Goal: Transaction & Acquisition: Purchase product/service

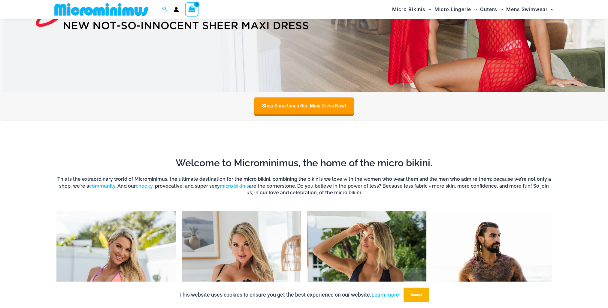
scroll to position [355, 0]
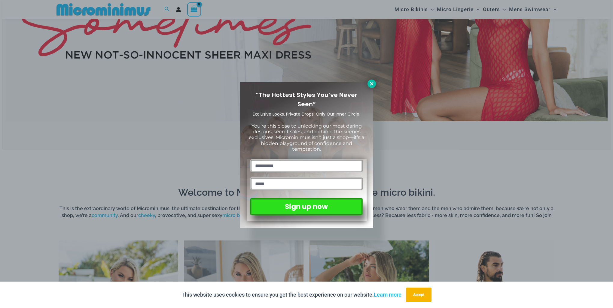
click at [371, 86] on icon at bounding box center [371, 83] width 5 height 5
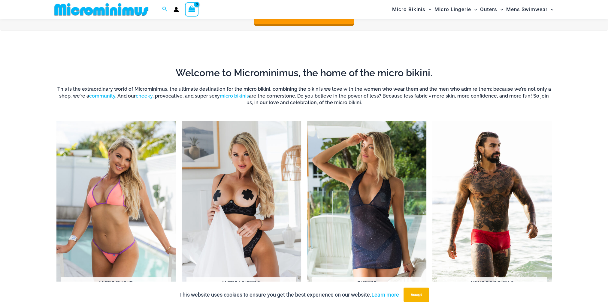
scroll to position [325, 0]
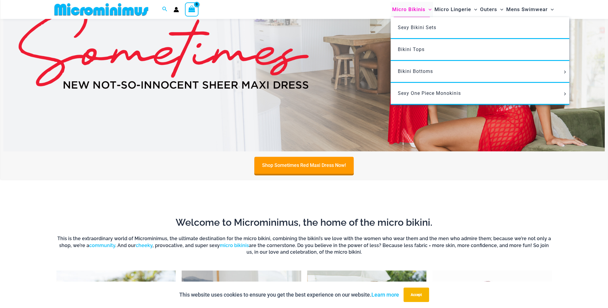
click at [412, 12] on span "Micro Bikinis" at bounding box center [408, 9] width 33 height 15
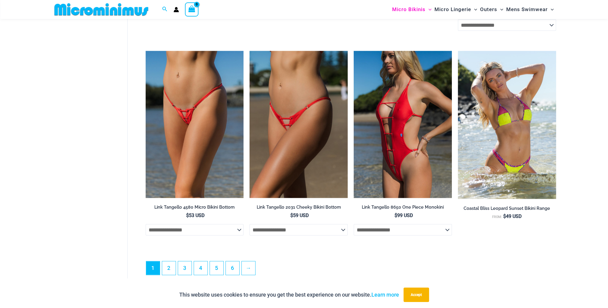
scroll to position [1682, 0]
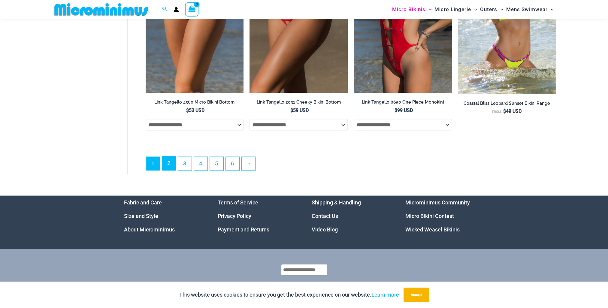
click at [173, 170] on link "2" at bounding box center [169, 164] width 14 height 14
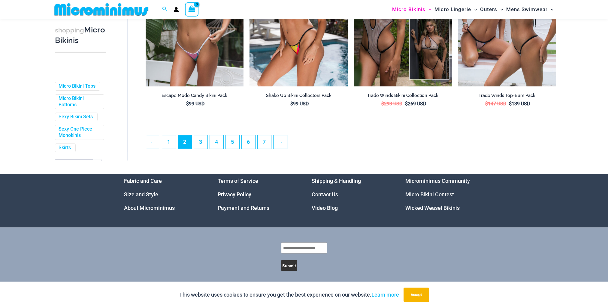
scroll to position [1582, 0]
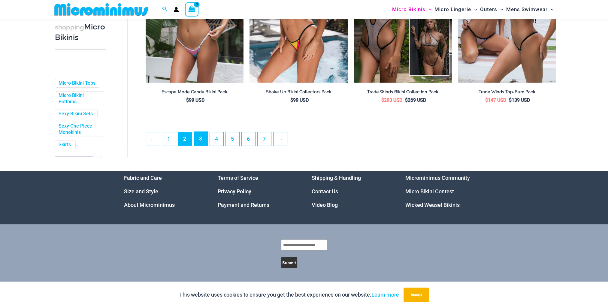
click at [196, 139] on link "3" at bounding box center [201, 139] width 14 height 14
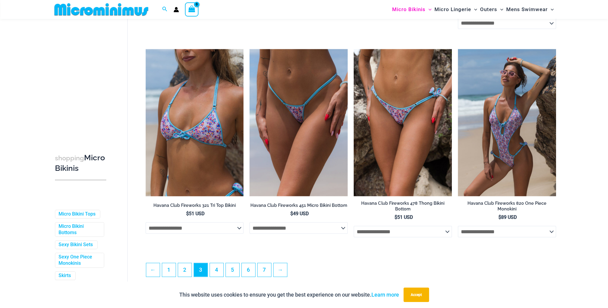
scroll to position [1558, 0]
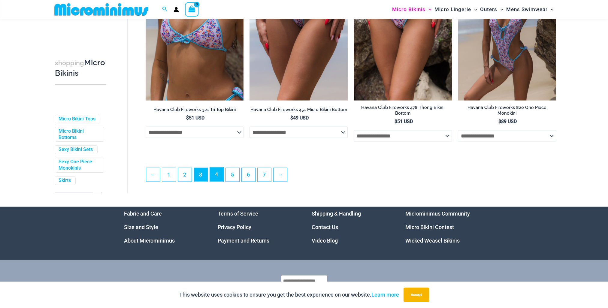
click at [215, 175] on link "4" at bounding box center [217, 175] width 14 height 14
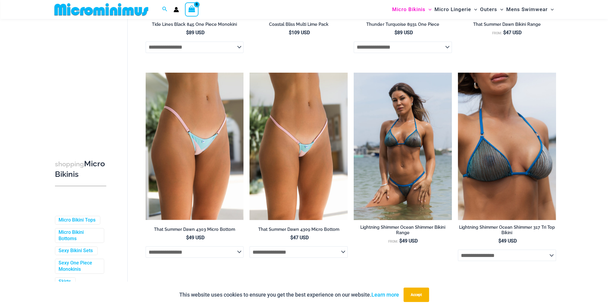
scroll to position [1500, 0]
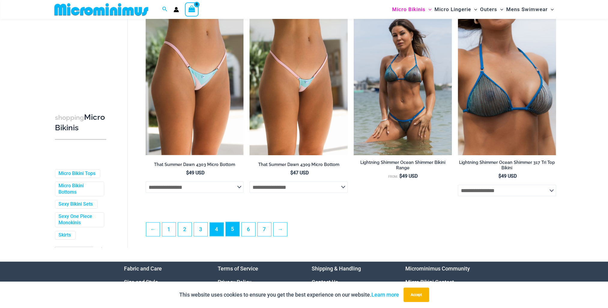
click at [231, 234] on link "5" at bounding box center [233, 229] width 14 height 14
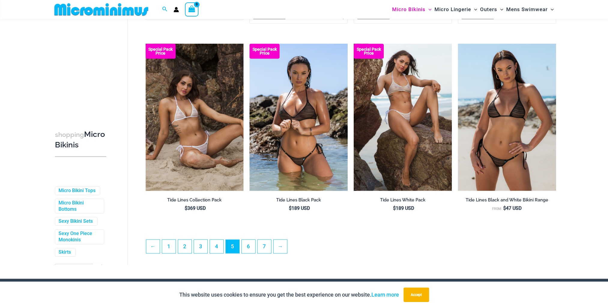
scroll to position [1501, 0]
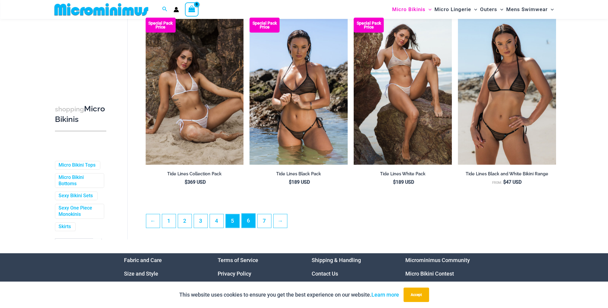
click at [248, 221] on link "6" at bounding box center [249, 221] width 14 height 14
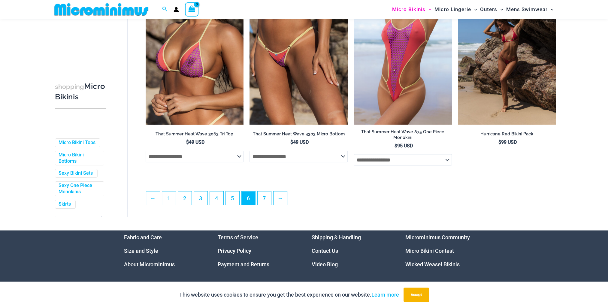
scroll to position [1605, 0]
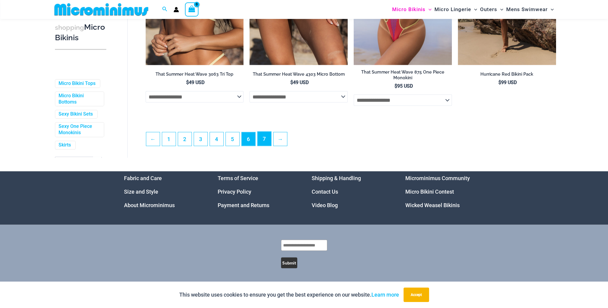
click at [263, 141] on link "7" at bounding box center [265, 139] width 14 height 14
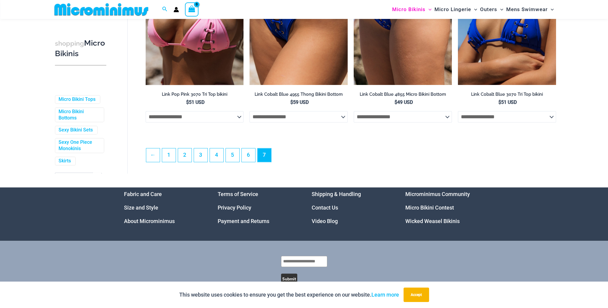
scroll to position [956, 0]
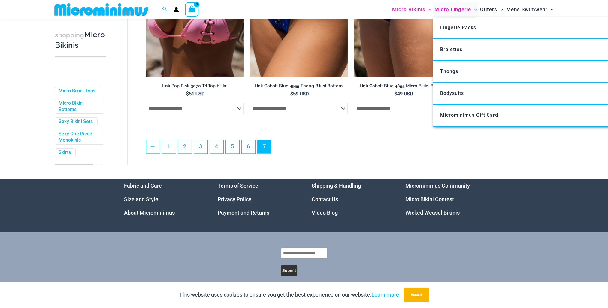
click at [451, 8] on span "Micro Lingerie" at bounding box center [453, 9] width 37 height 15
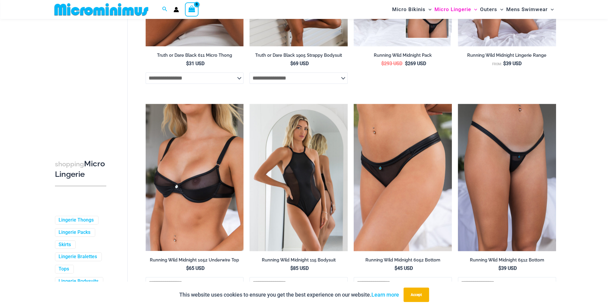
scroll to position [685, 0]
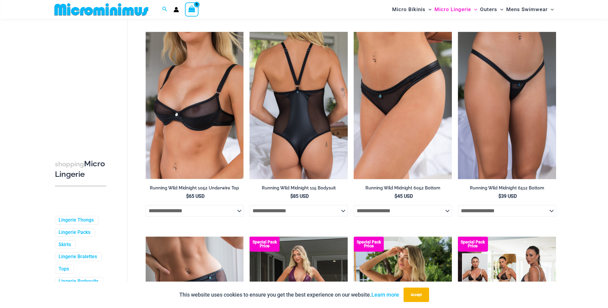
click at [340, 212] on select "**********" at bounding box center [299, 210] width 98 height 11
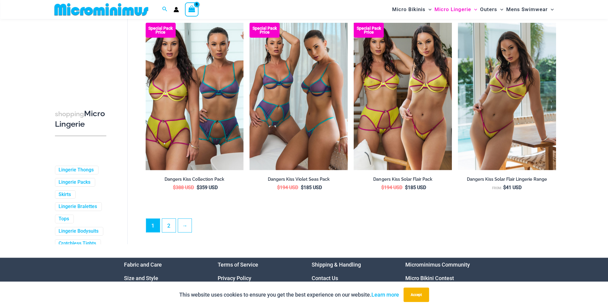
scroll to position [1557, 0]
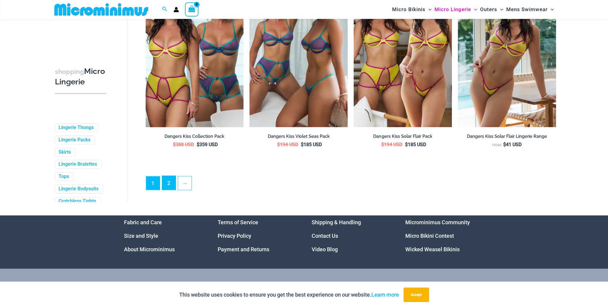
click at [172, 184] on link "2" at bounding box center [169, 183] width 14 height 14
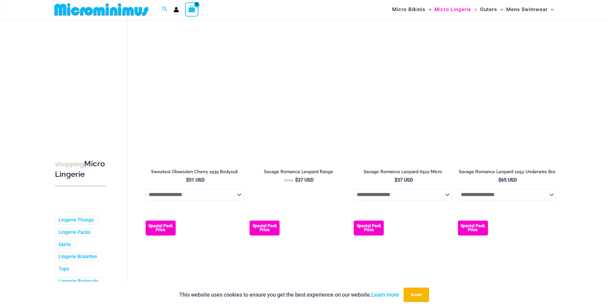
scroll to position [1348, 0]
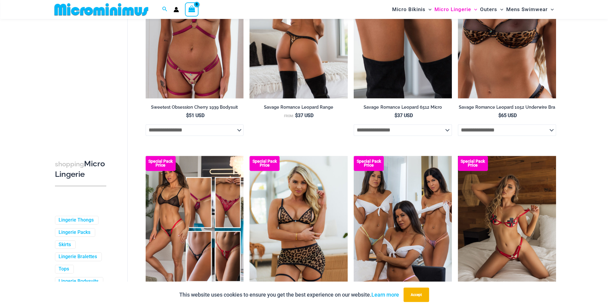
click at [291, 77] on img at bounding box center [299, 24] width 98 height 147
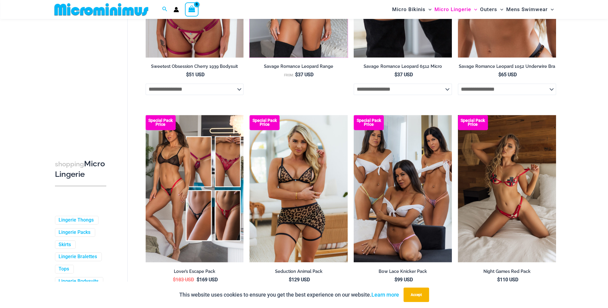
scroll to position [1468, 0]
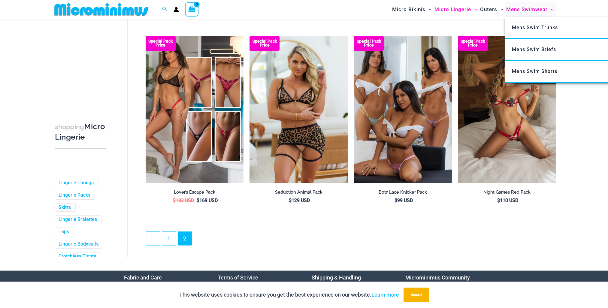
click at [515, 8] on span "Mens Swimwear" at bounding box center [526, 9] width 41 height 15
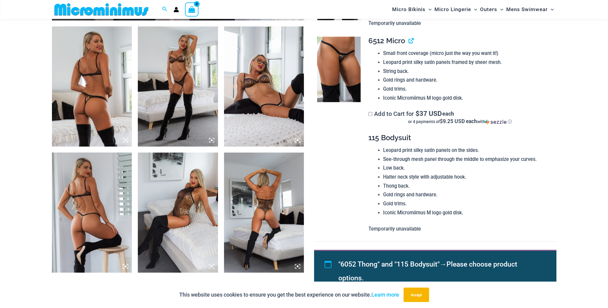
scroll to position [415, 0]
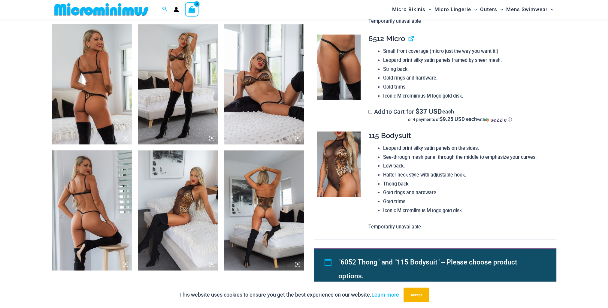
click at [260, 219] on img at bounding box center [264, 210] width 80 height 120
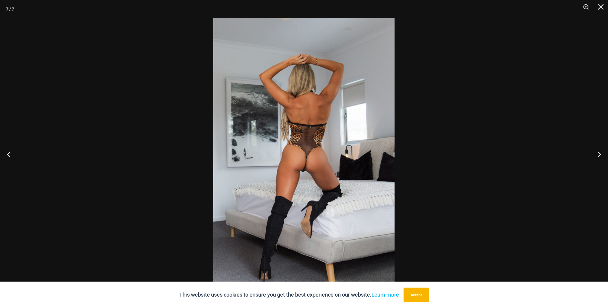
click at [372, 185] on img at bounding box center [303, 154] width 181 height 272
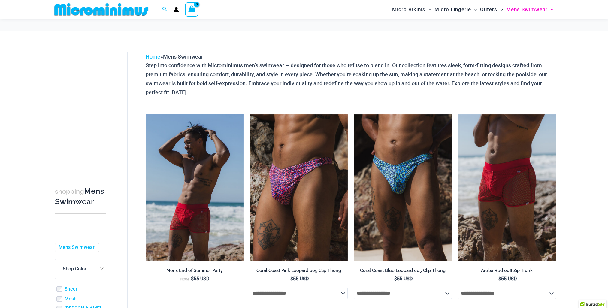
scroll to position [85, 0]
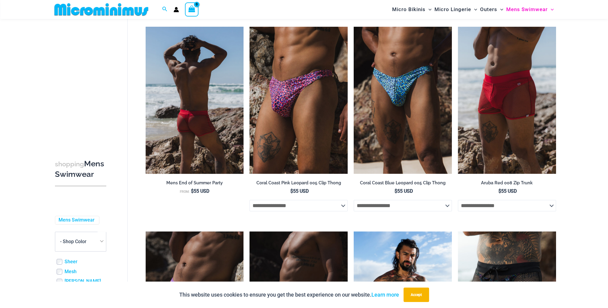
click at [217, 130] on img at bounding box center [195, 100] width 98 height 147
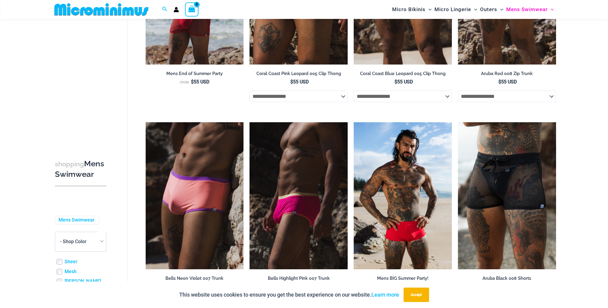
scroll to position [235, 0]
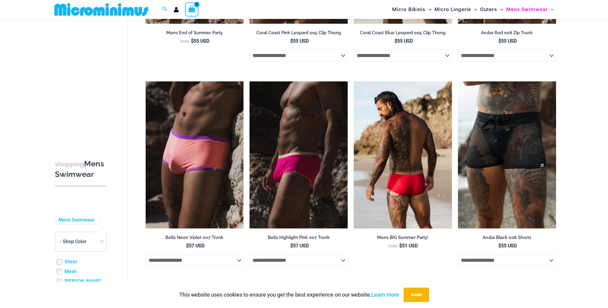
click at [430, 185] on img at bounding box center [403, 154] width 98 height 147
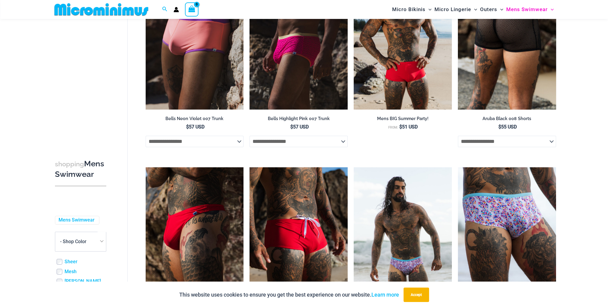
scroll to position [415, 0]
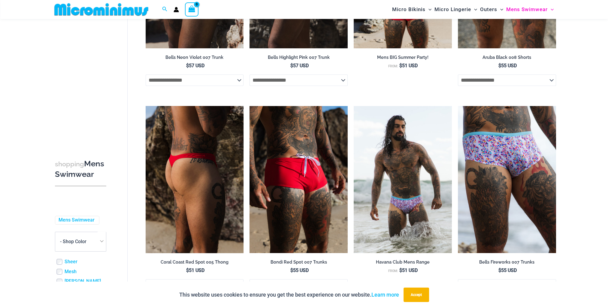
click at [187, 207] on img at bounding box center [195, 179] width 98 height 147
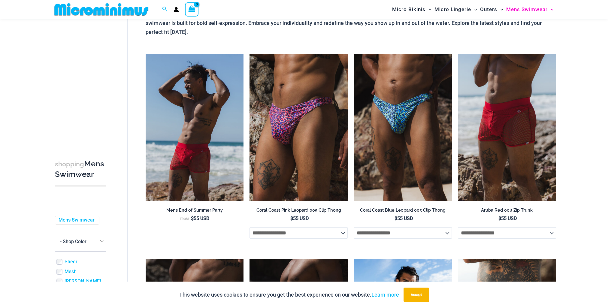
scroll to position [55, 0]
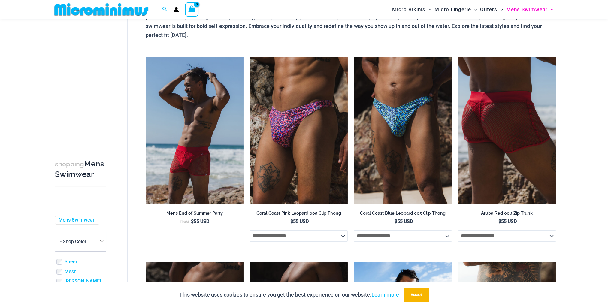
click at [508, 108] on img at bounding box center [507, 130] width 98 height 147
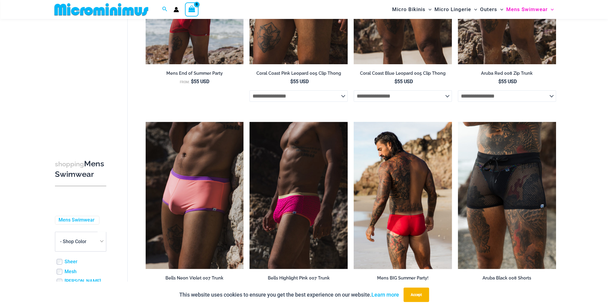
scroll to position [205, 0]
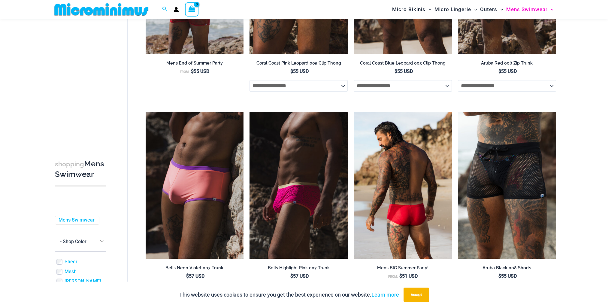
click at [414, 207] on img at bounding box center [403, 185] width 98 height 147
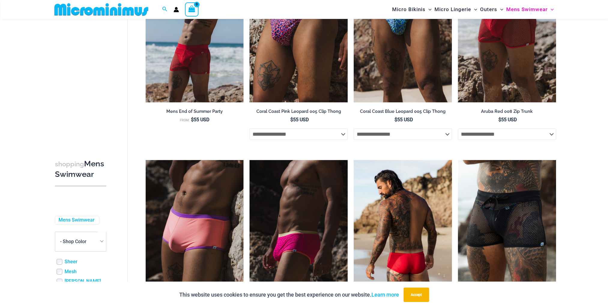
scroll to position [235, 0]
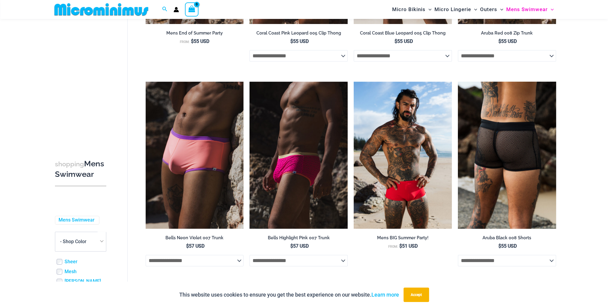
click at [514, 185] on img at bounding box center [507, 155] width 98 height 147
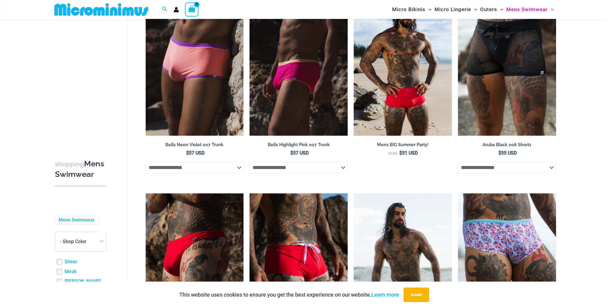
scroll to position [415, 0]
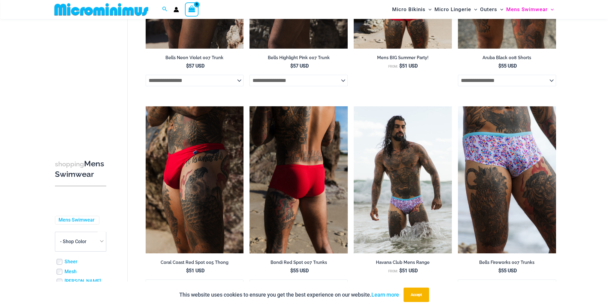
click at [319, 215] on img at bounding box center [299, 179] width 98 height 147
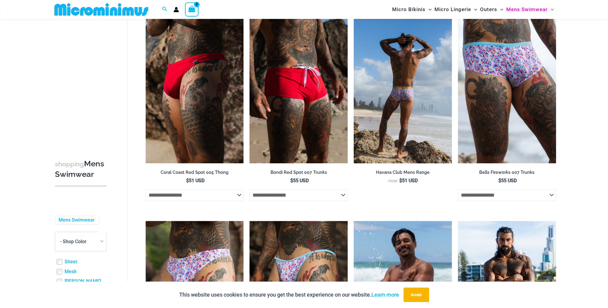
scroll to position [655, 0]
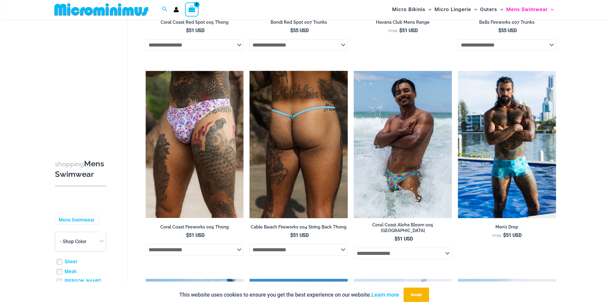
click at [336, 250] on select "**********" at bounding box center [299, 249] width 98 height 11
click at [307, 165] on img at bounding box center [299, 144] width 98 height 147
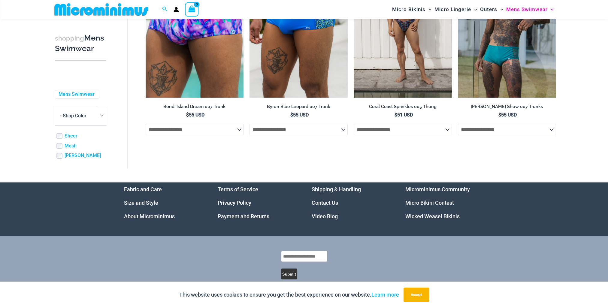
scroll to position [1405, 0]
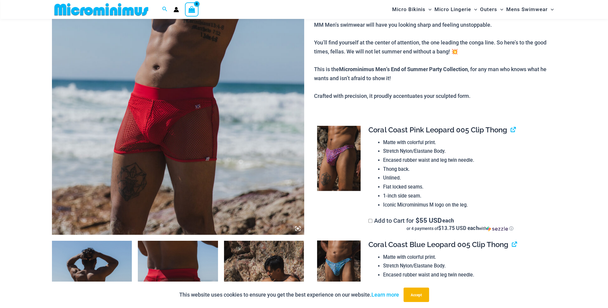
scroll to position [150, 0]
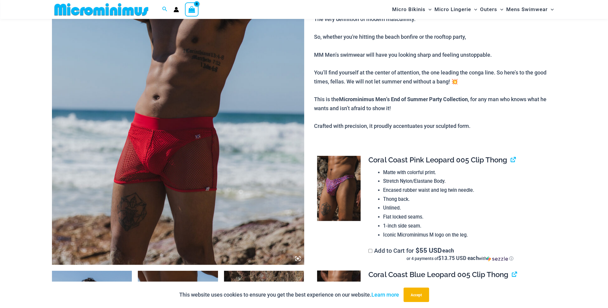
click at [229, 133] on img at bounding box center [178, 75] width 252 height 378
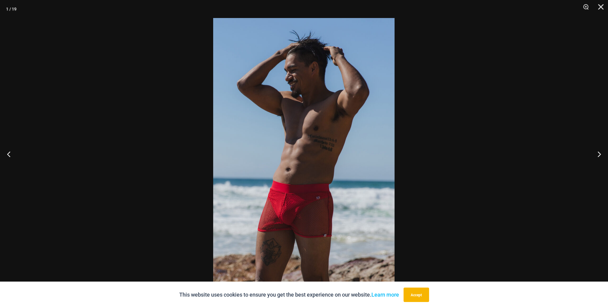
click at [291, 217] on img at bounding box center [303, 154] width 181 height 272
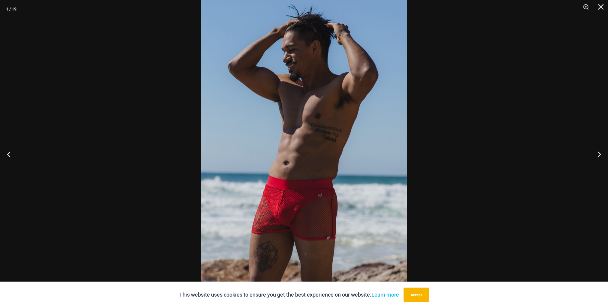
click at [305, 213] on img at bounding box center [304, 145] width 206 height 309
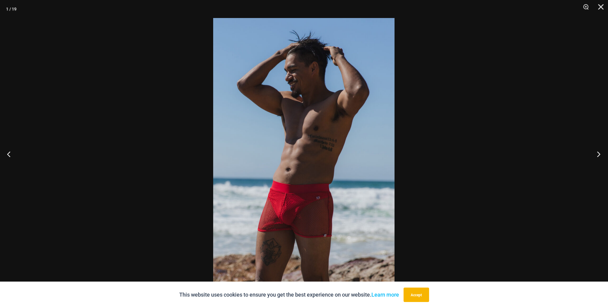
click at [598, 157] on button "Next" at bounding box center [597, 154] width 23 height 30
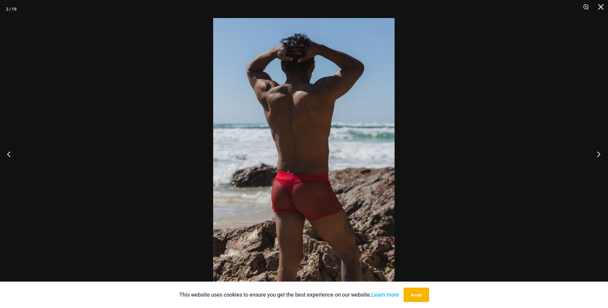
click at [598, 157] on button "Next" at bounding box center [597, 154] width 23 height 30
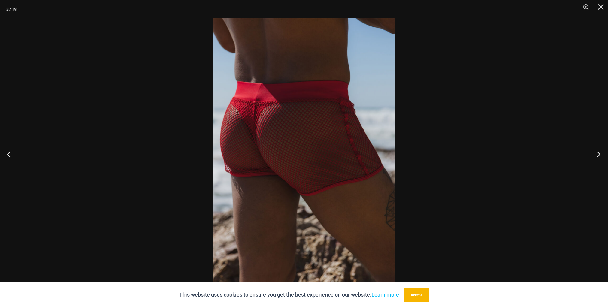
click at [598, 157] on button "Next" at bounding box center [597, 154] width 23 height 30
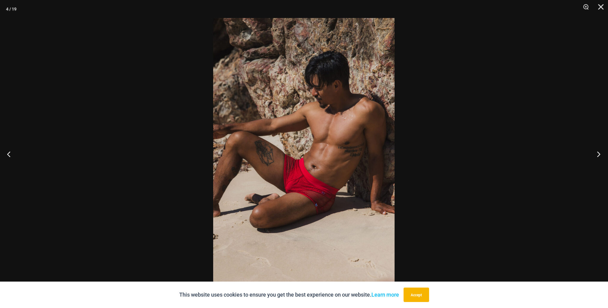
click at [598, 157] on button "Next" at bounding box center [597, 154] width 23 height 30
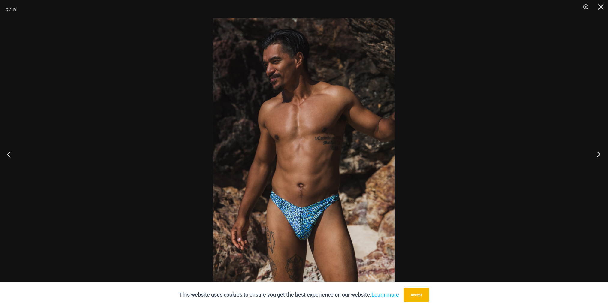
click at [598, 157] on button "Next" at bounding box center [597, 154] width 23 height 30
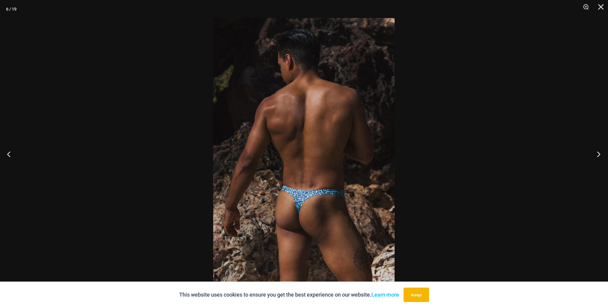
click at [598, 157] on button "Next" at bounding box center [597, 154] width 23 height 30
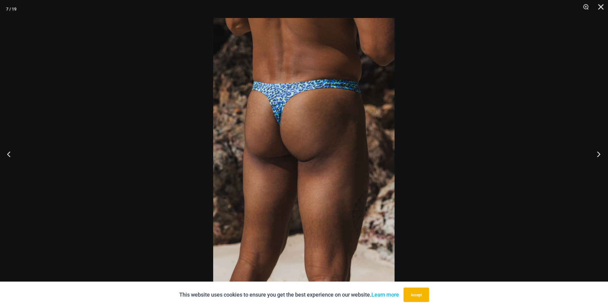
click at [598, 157] on button "Next" at bounding box center [597, 154] width 23 height 30
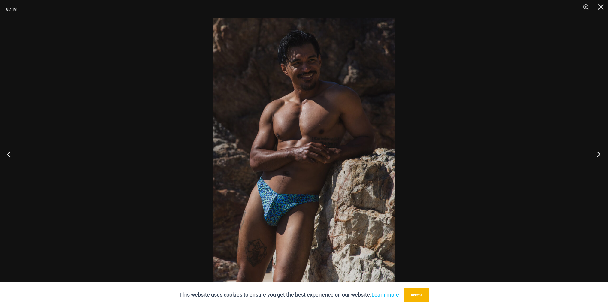
click at [598, 157] on button "Next" at bounding box center [597, 154] width 23 height 30
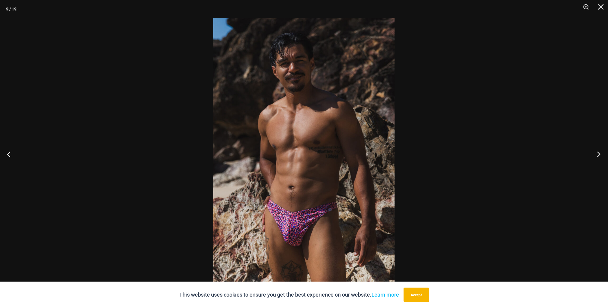
click at [598, 157] on button "Next" at bounding box center [597, 154] width 23 height 30
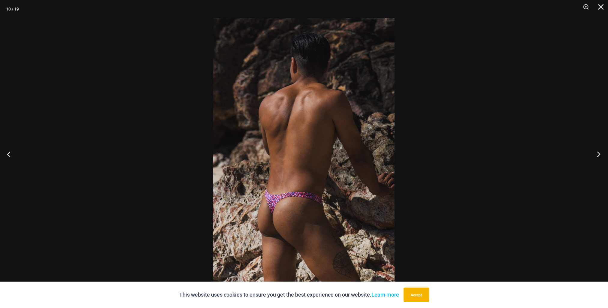
click at [598, 157] on button "Next" at bounding box center [597, 154] width 23 height 30
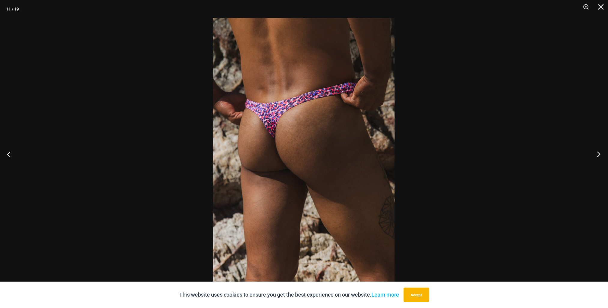
click at [598, 157] on button "Next" at bounding box center [597, 154] width 23 height 30
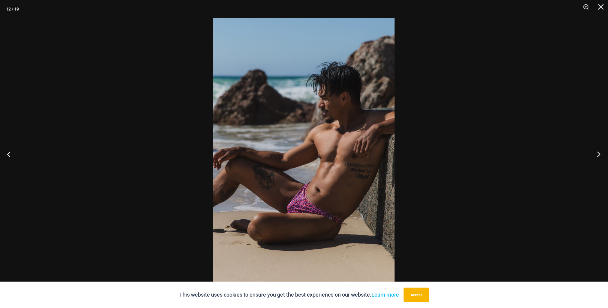
click at [598, 157] on button "Next" at bounding box center [597, 154] width 23 height 30
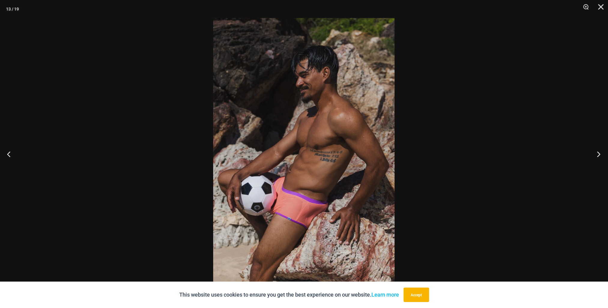
click at [598, 157] on button "Next" at bounding box center [597, 154] width 23 height 30
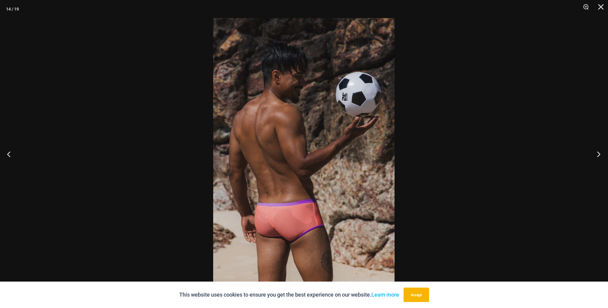
click at [598, 157] on button "Next" at bounding box center [597, 154] width 23 height 30
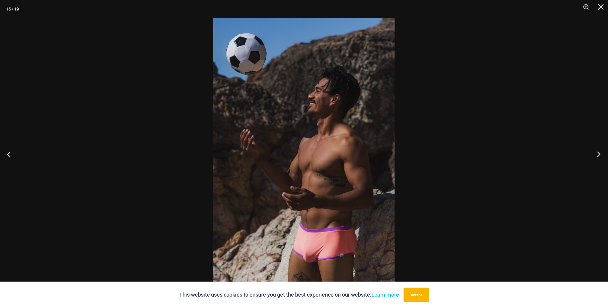
click at [598, 157] on button "Next" at bounding box center [597, 154] width 23 height 30
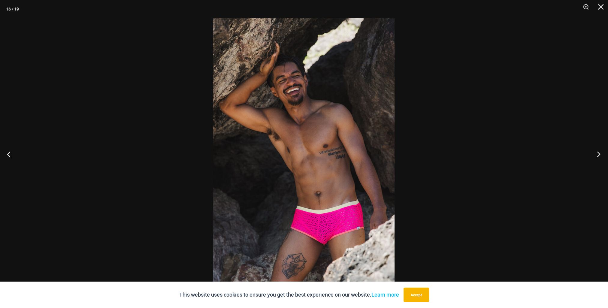
click at [598, 157] on button "Next" at bounding box center [597, 154] width 23 height 30
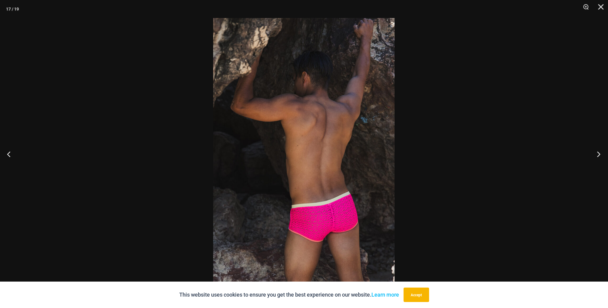
click at [598, 157] on button "Next" at bounding box center [597, 154] width 23 height 30
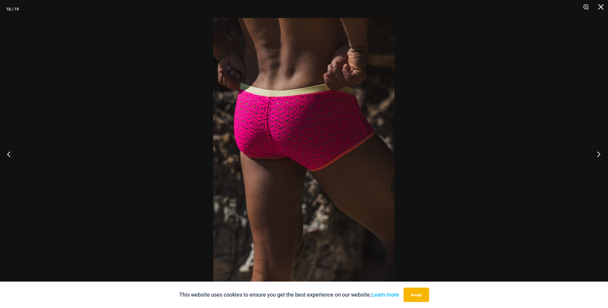
click at [598, 157] on button "Next" at bounding box center [597, 154] width 23 height 30
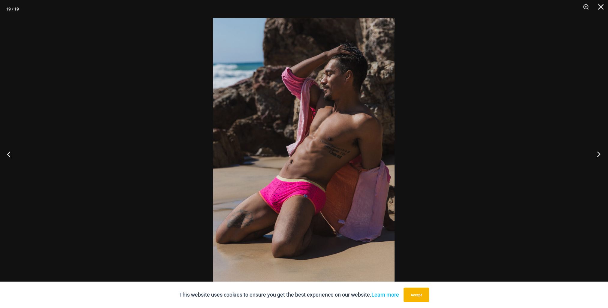
click at [598, 157] on button "Next" at bounding box center [597, 154] width 23 height 30
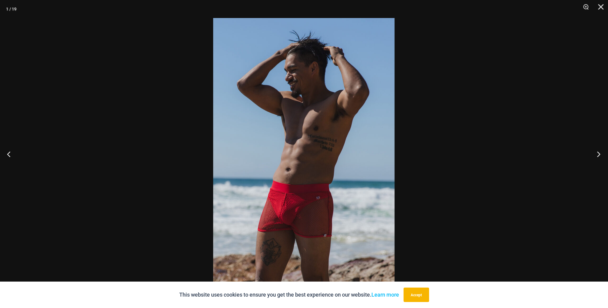
click at [598, 157] on button "Next" at bounding box center [597, 154] width 23 height 30
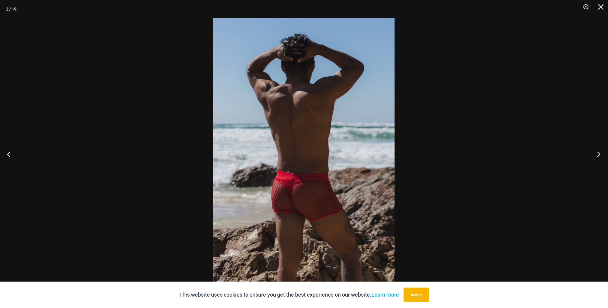
click at [598, 157] on button "Next" at bounding box center [597, 154] width 23 height 30
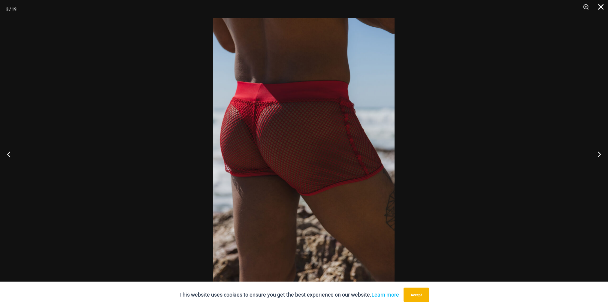
click at [604, 8] on button "Close" at bounding box center [598, 9] width 15 height 18
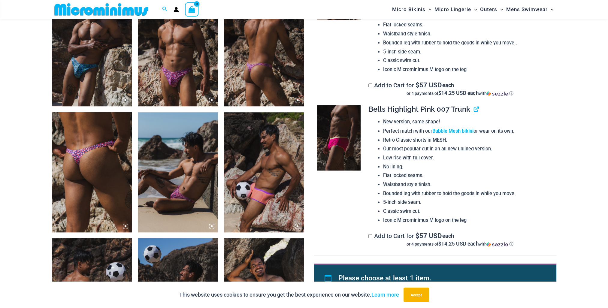
scroll to position [691, 0]
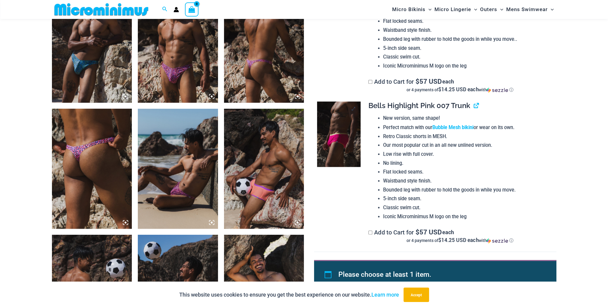
click at [336, 127] on img at bounding box center [339, 134] width 44 height 65
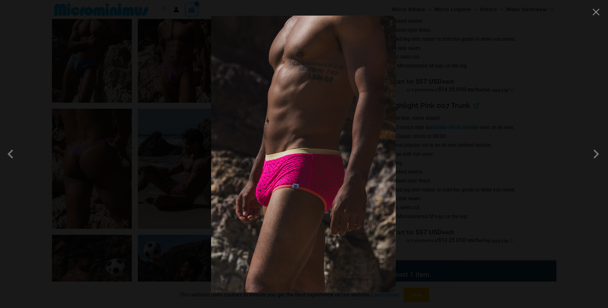
click at [293, 180] on img at bounding box center [303, 154] width 185 height 277
click at [594, 154] on span at bounding box center [596, 154] width 18 height 18
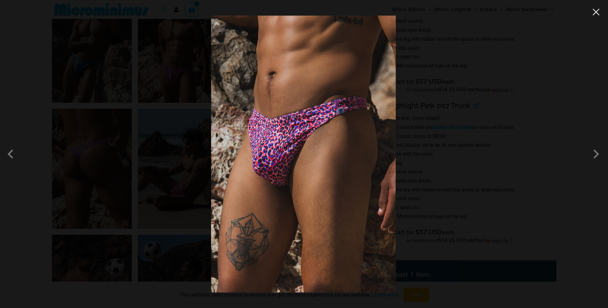
click at [597, 15] on button "Close" at bounding box center [596, 12] width 9 height 9
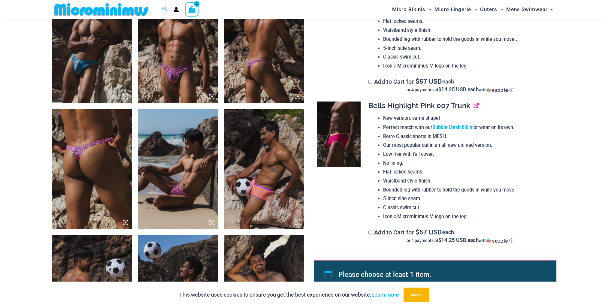
click at [474, 106] on link "View product" at bounding box center [474, 105] width 0 height 9
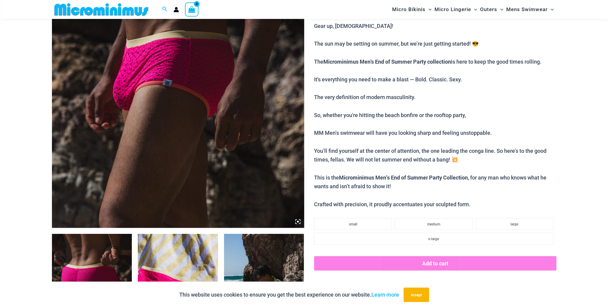
scroll to position [175, 0]
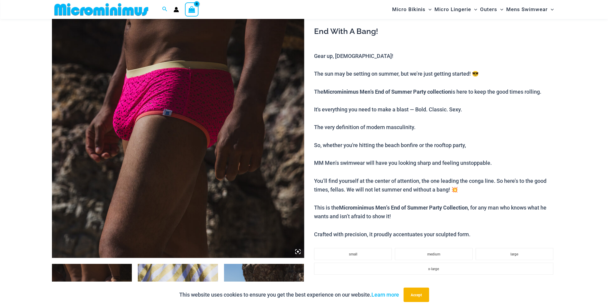
click at [239, 134] on img at bounding box center [178, 69] width 252 height 378
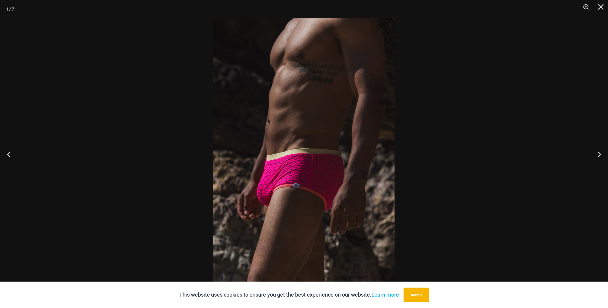
click at [258, 169] on img at bounding box center [303, 154] width 181 height 272
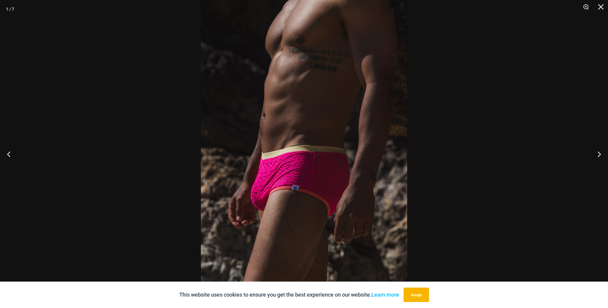
click at [299, 175] on img at bounding box center [304, 151] width 206 height 309
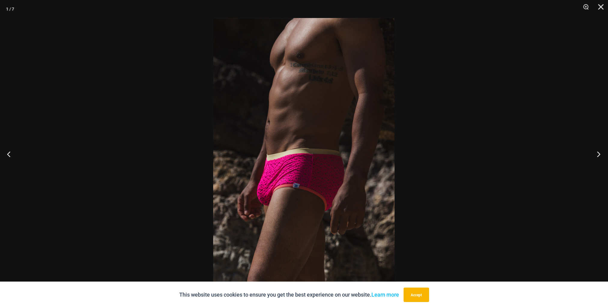
click at [598, 155] on button "Next" at bounding box center [597, 154] width 23 height 30
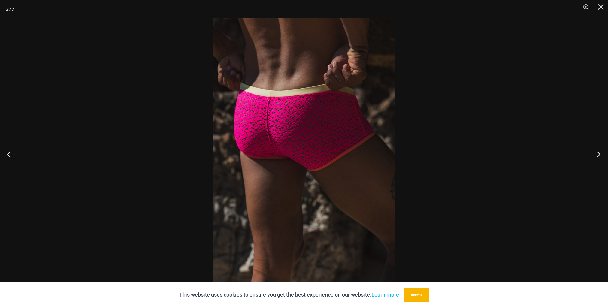
click at [598, 155] on button "Next" at bounding box center [597, 154] width 23 height 30
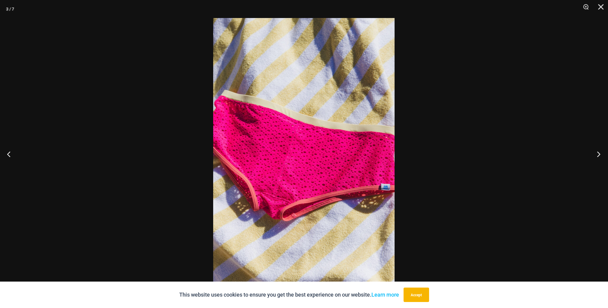
click at [598, 155] on button "Next" at bounding box center [597, 154] width 23 height 30
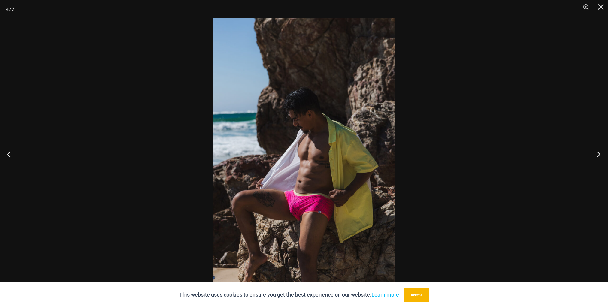
click at [600, 155] on button "Next" at bounding box center [597, 154] width 23 height 30
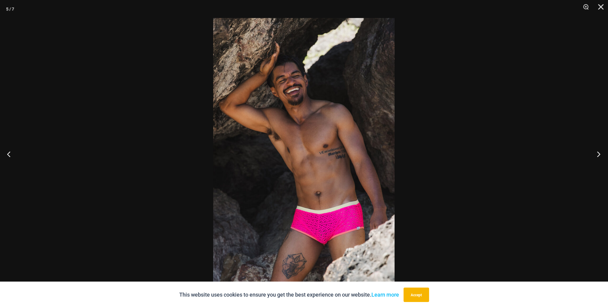
click at [600, 155] on button "Next" at bounding box center [597, 154] width 23 height 30
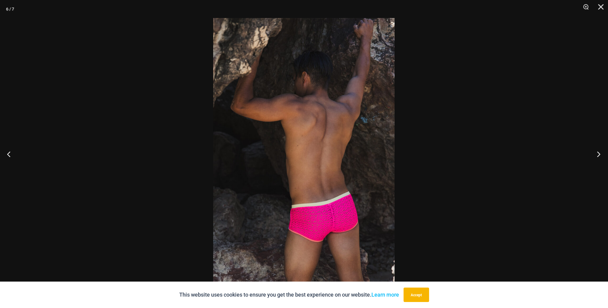
click at [600, 155] on button "Next" at bounding box center [597, 154] width 23 height 30
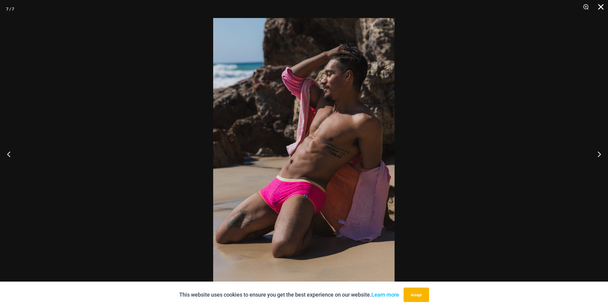
click at [601, 8] on button "Close" at bounding box center [598, 9] width 15 height 18
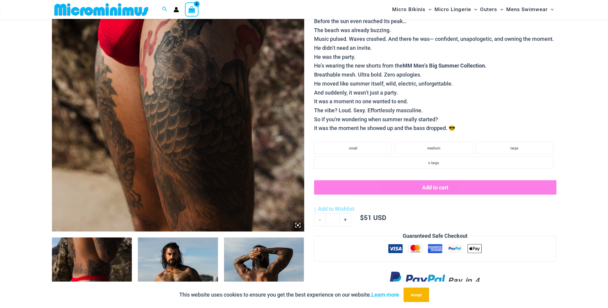
scroll to position [205, 0]
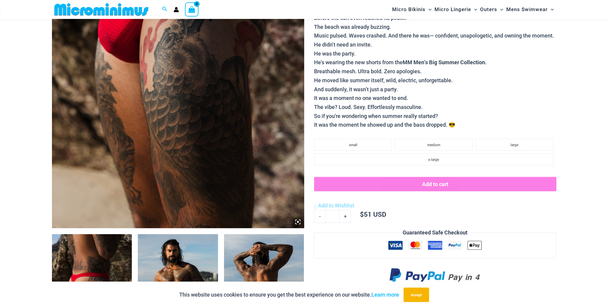
click at [186, 152] on img at bounding box center [178, 39] width 252 height 378
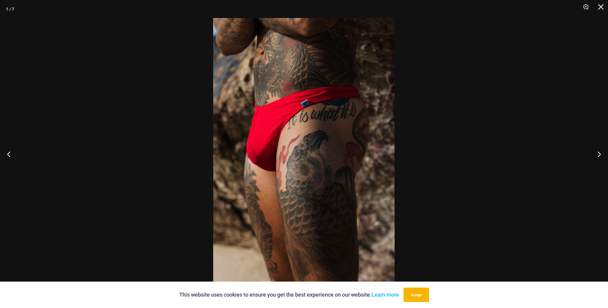
click at [322, 136] on img at bounding box center [303, 154] width 181 height 272
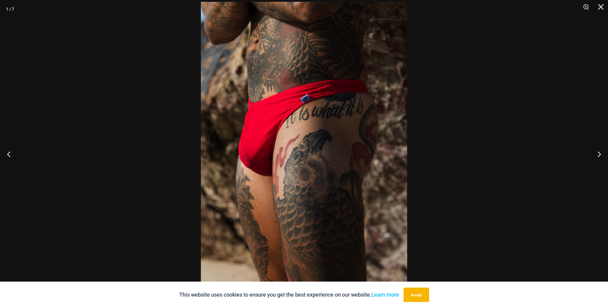
click at [323, 135] on img at bounding box center [304, 156] width 206 height 309
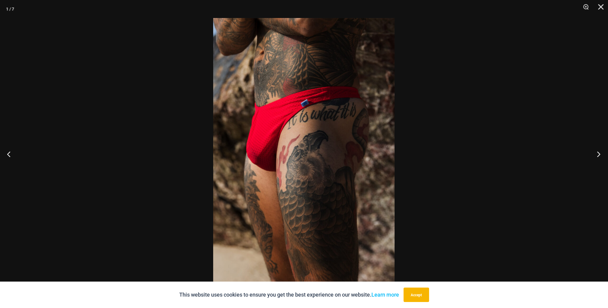
click at [598, 155] on button "Next" at bounding box center [597, 154] width 23 height 30
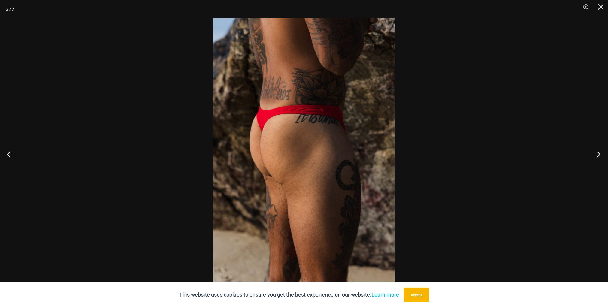
click at [598, 155] on button "Next" at bounding box center [597, 154] width 23 height 30
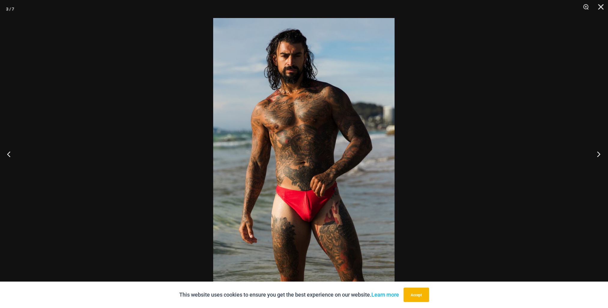
click at [598, 155] on button "Next" at bounding box center [597, 154] width 23 height 30
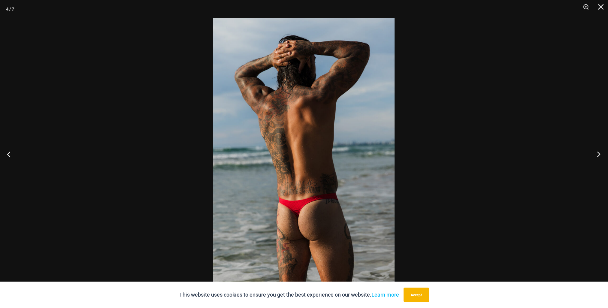
click at [598, 155] on button "Next" at bounding box center [597, 154] width 23 height 30
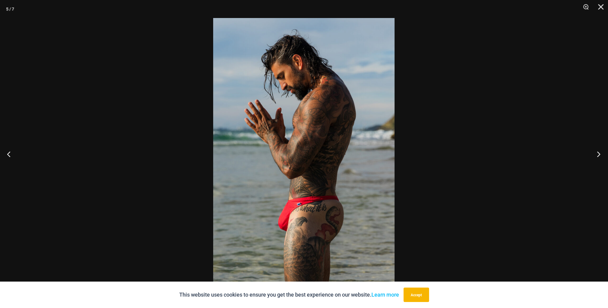
click at [598, 155] on button "Next" at bounding box center [597, 154] width 23 height 30
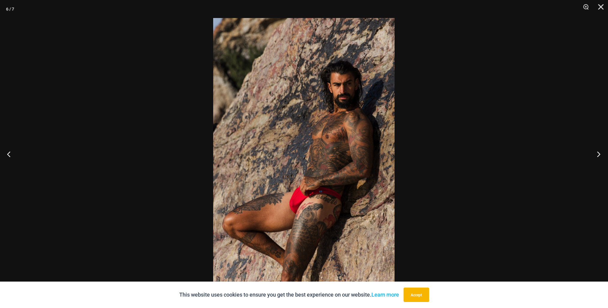
click at [598, 155] on button "Next" at bounding box center [597, 154] width 23 height 30
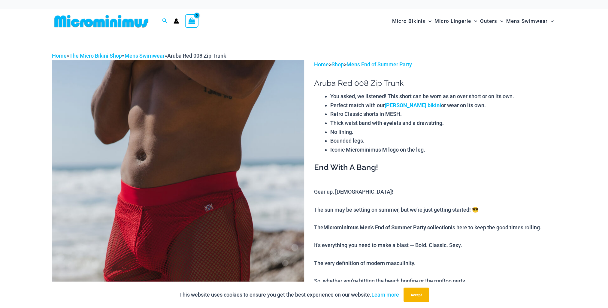
click at [221, 184] on img at bounding box center [178, 249] width 252 height 378
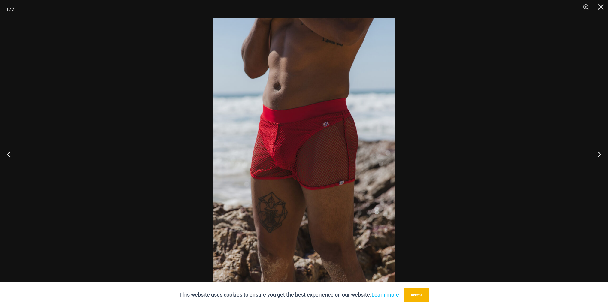
click at [322, 166] on img at bounding box center [303, 154] width 181 height 272
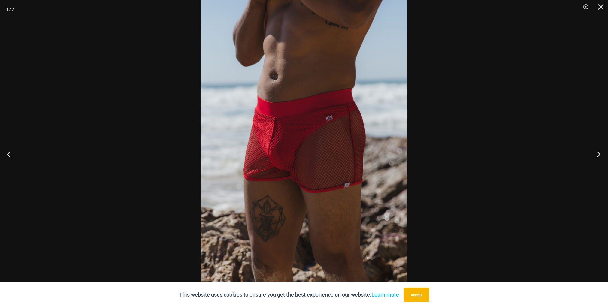
click at [597, 152] on button "Next" at bounding box center [597, 154] width 23 height 30
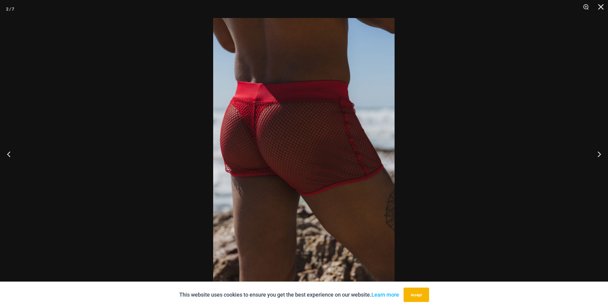
click at [343, 137] on img at bounding box center [303, 154] width 181 height 272
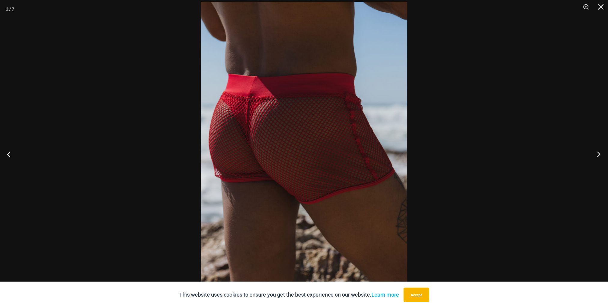
click at [596, 152] on button "Next" at bounding box center [597, 154] width 23 height 30
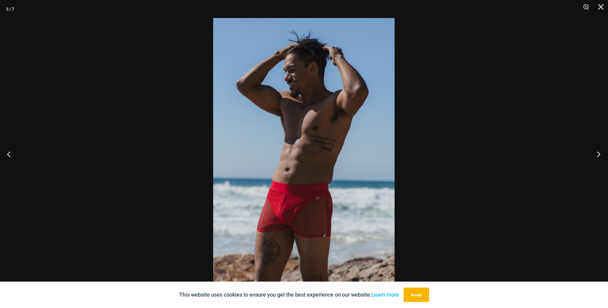
click at [596, 152] on button "Next" at bounding box center [597, 154] width 23 height 30
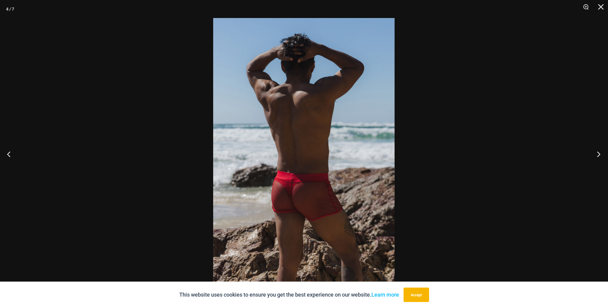
click at [597, 153] on button "Next" at bounding box center [597, 154] width 23 height 30
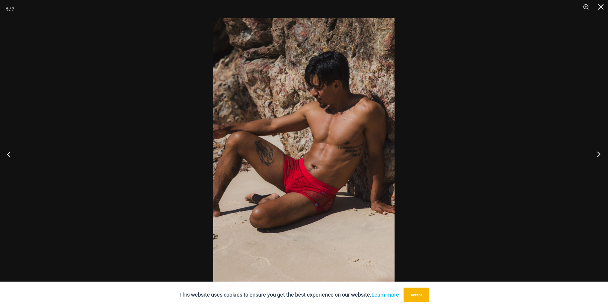
click at [597, 153] on button "Next" at bounding box center [597, 154] width 23 height 30
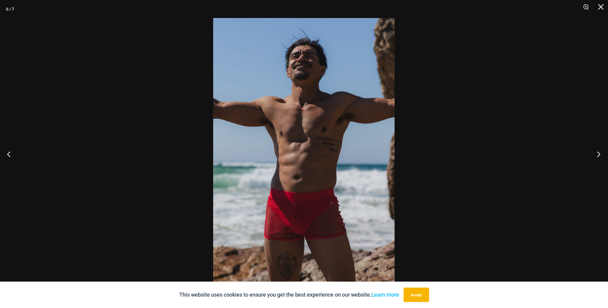
click at [597, 153] on button "Next" at bounding box center [597, 154] width 23 height 30
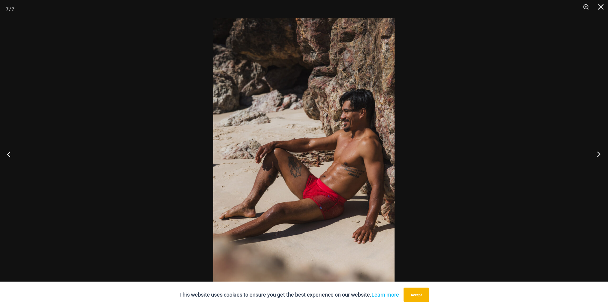
click at [597, 153] on button "Next" at bounding box center [597, 154] width 23 height 30
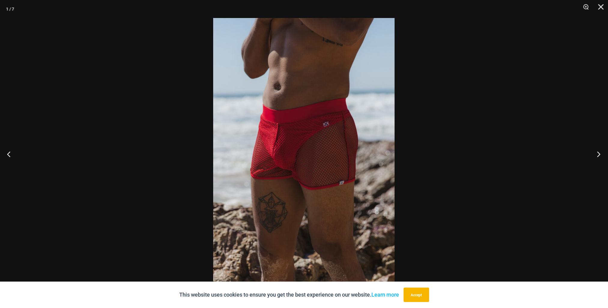
click at [597, 153] on button "Next" at bounding box center [597, 154] width 23 height 30
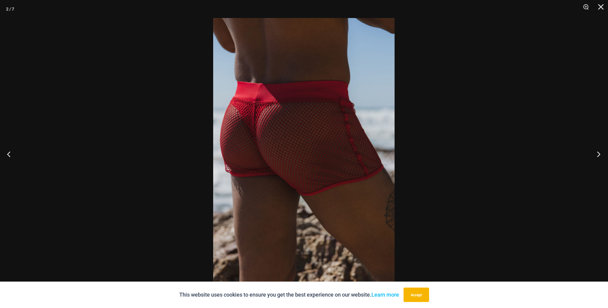
click at [597, 153] on button "Next" at bounding box center [597, 154] width 23 height 30
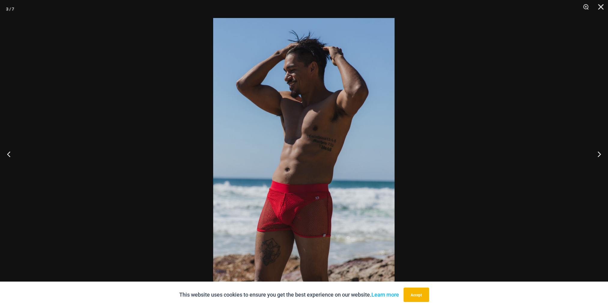
click at [101, 129] on div at bounding box center [304, 154] width 608 height 308
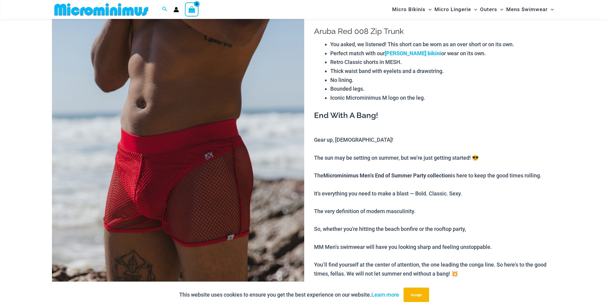
scroll to position [85, 0]
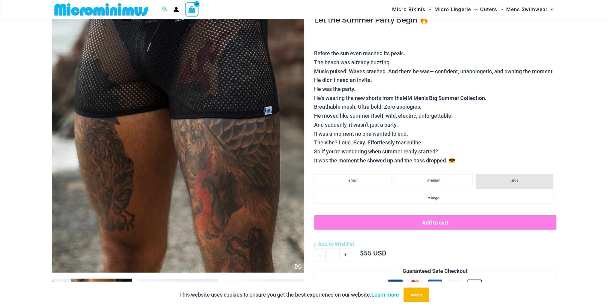
scroll to position [120, 0]
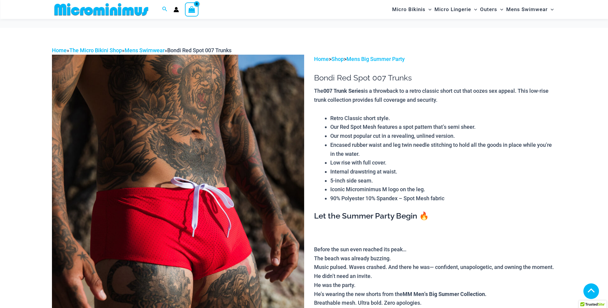
scroll to position [270, 0]
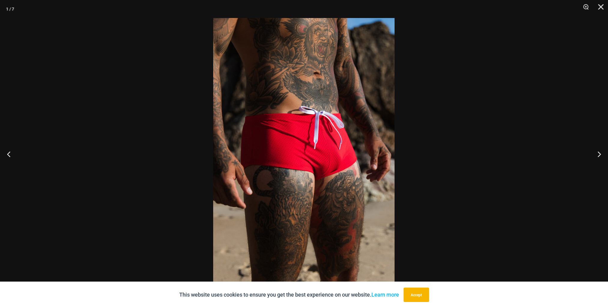
click at [348, 168] on img at bounding box center [303, 154] width 181 height 272
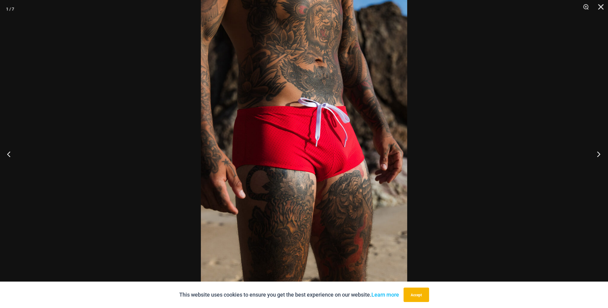
click at [595, 154] on button "Next" at bounding box center [597, 154] width 23 height 30
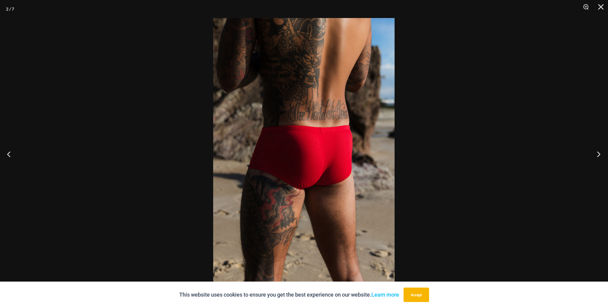
click at [595, 154] on button "Next" at bounding box center [597, 154] width 23 height 30
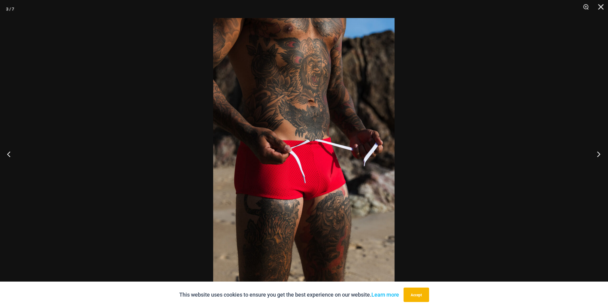
click at [595, 156] on button "Next" at bounding box center [597, 154] width 23 height 30
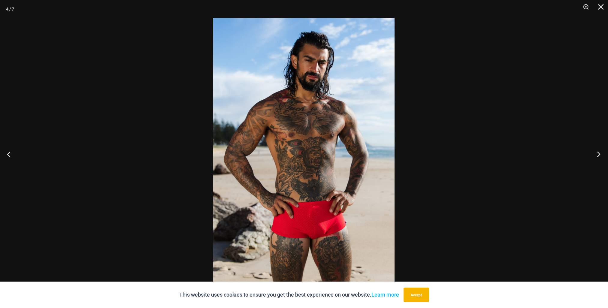
click at [595, 156] on button "Next" at bounding box center [597, 154] width 23 height 30
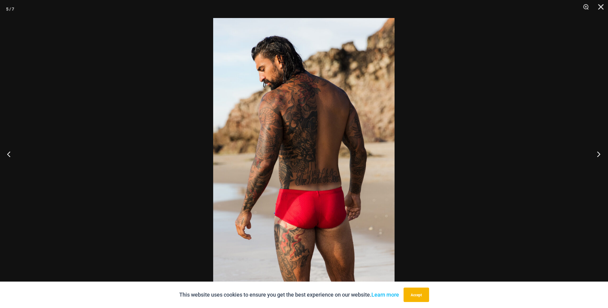
click at [595, 156] on button "Next" at bounding box center [597, 154] width 23 height 30
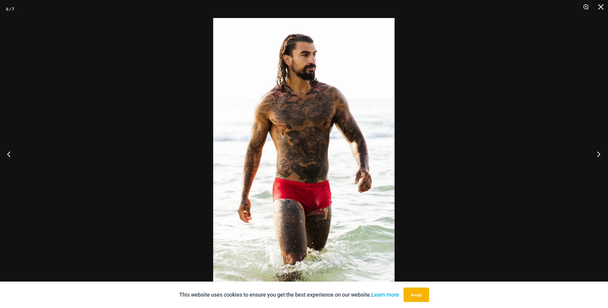
click at [595, 156] on button "Next" at bounding box center [597, 154] width 23 height 30
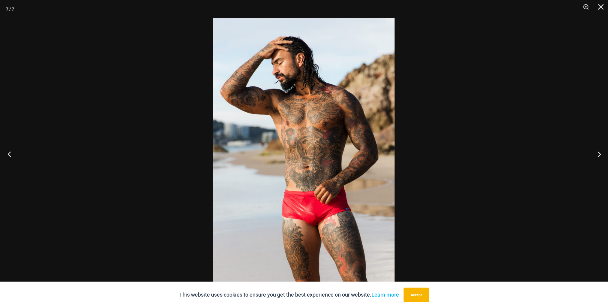
click at [11, 156] on button "Previous" at bounding box center [11, 154] width 23 height 30
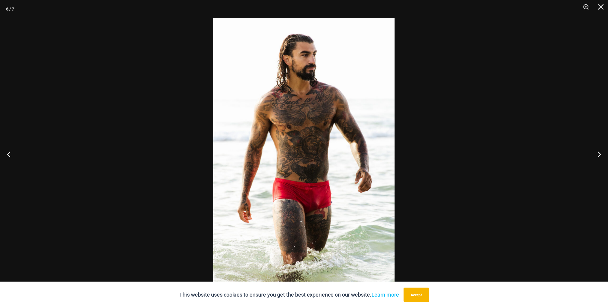
click at [494, 242] on div at bounding box center [304, 154] width 608 height 308
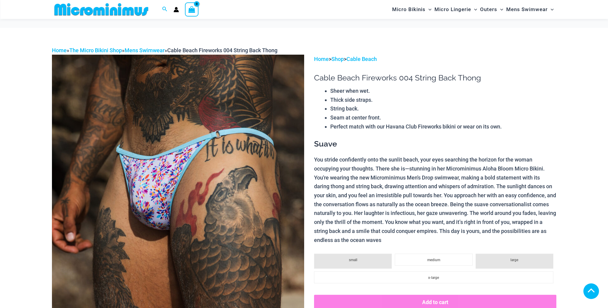
scroll to position [297, 0]
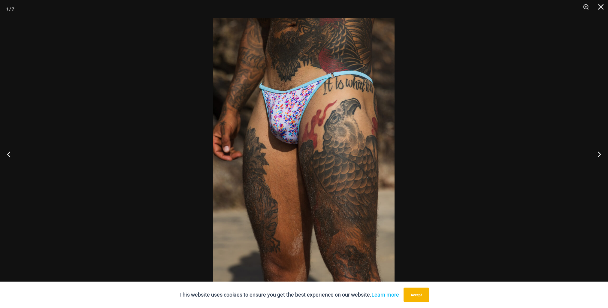
click at [310, 138] on img at bounding box center [303, 154] width 181 height 272
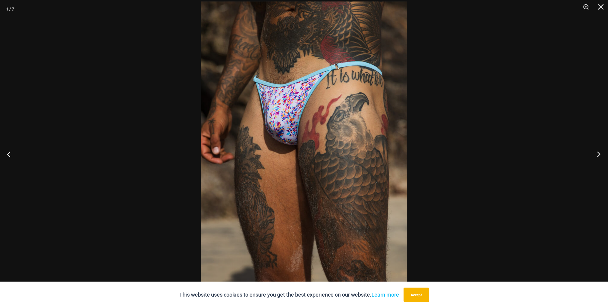
click at [597, 154] on button "Next" at bounding box center [597, 154] width 23 height 30
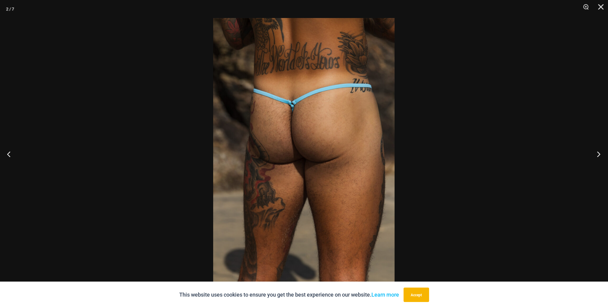
click at [597, 154] on button "Next" at bounding box center [597, 154] width 23 height 30
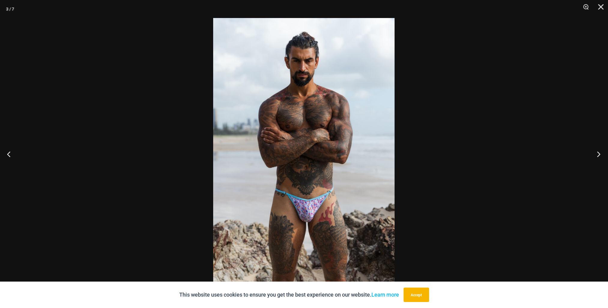
click at [597, 154] on button "Next" at bounding box center [597, 154] width 23 height 30
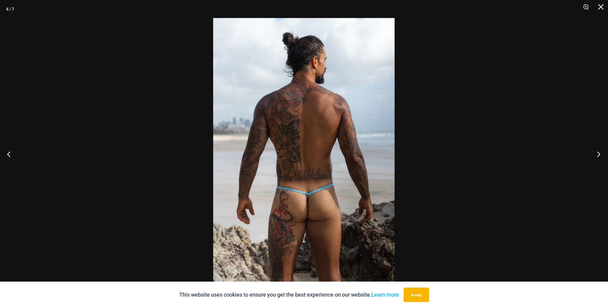
click at [597, 154] on button "Next" at bounding box center [597, 154] width 23 height 30
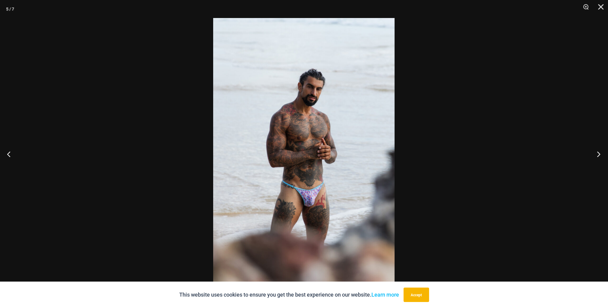
click at [597, 154] on button "Next" at bounding box center [597, 154] width 23 height 30
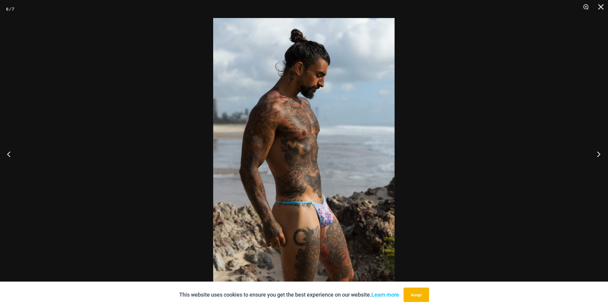
click at [597, 154] on button "Next" at bounding box center [597, 154] width 23 height 30
